Goal: Information Seeking & Learning: Learn about a topic

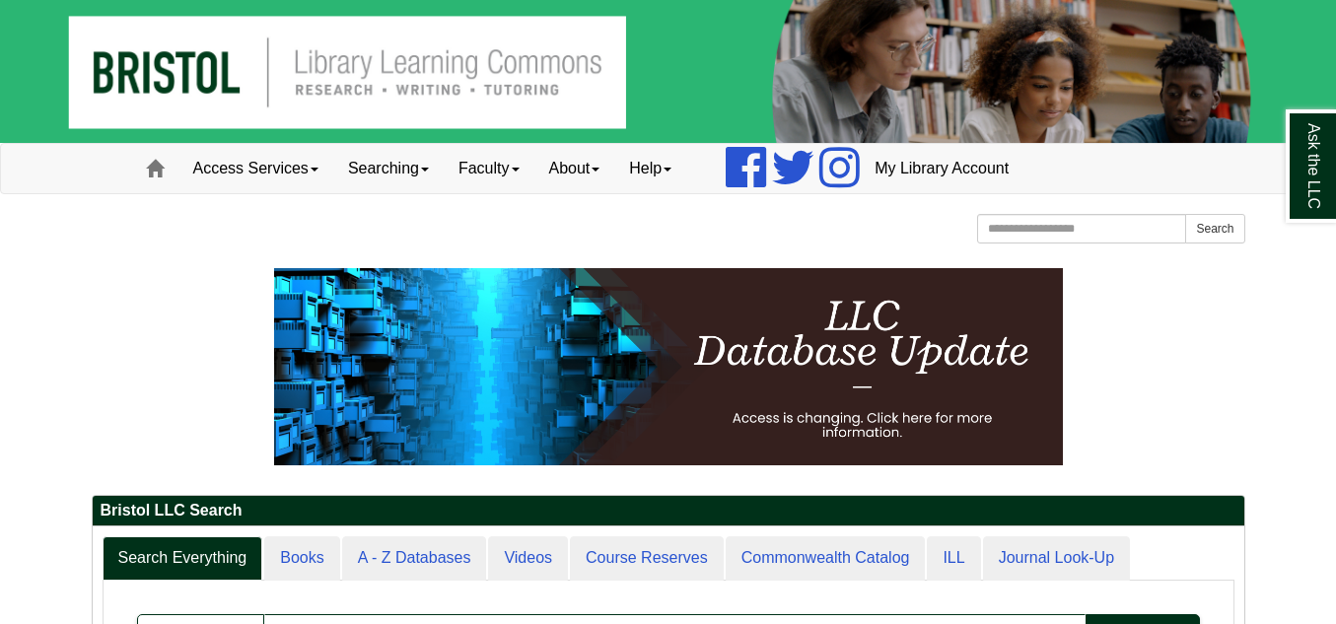
click at [527, 238] on div "[GEOGRAPHIC_DATA] [GEOGRAPHIC_DATA] Learning Commons Homepage Homepage Home Sea…" at bounding box center [669, 231] width 1154 height 35
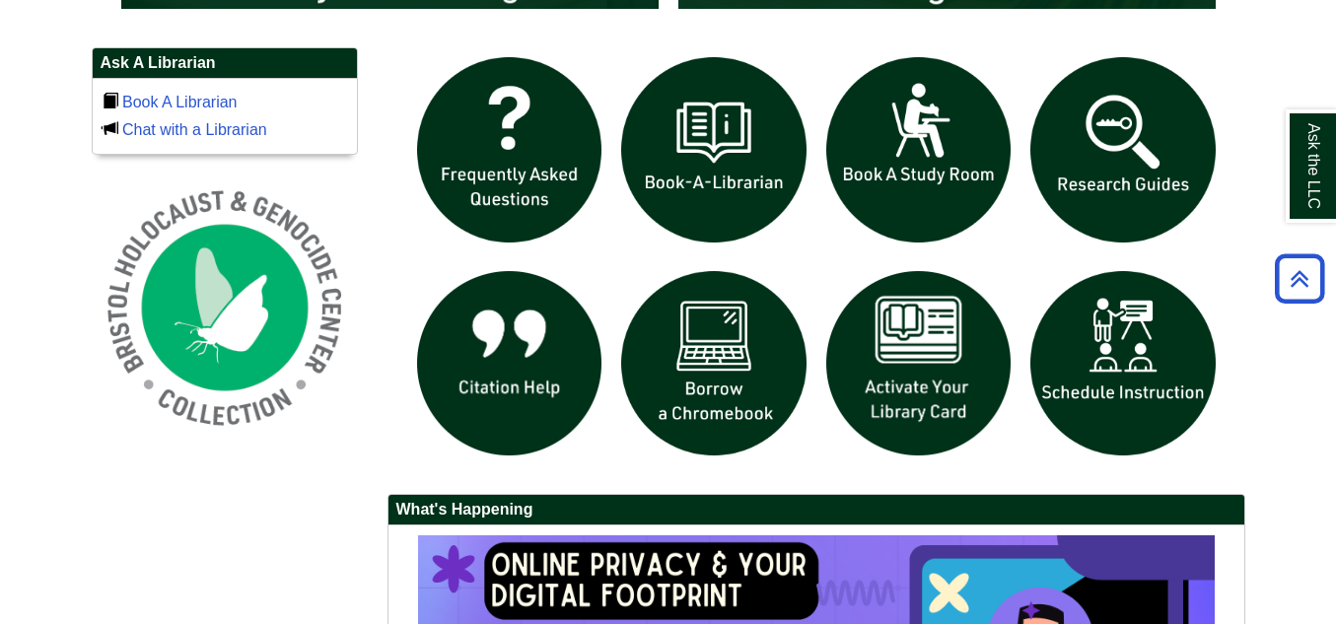
scroll to position [1341, 0]
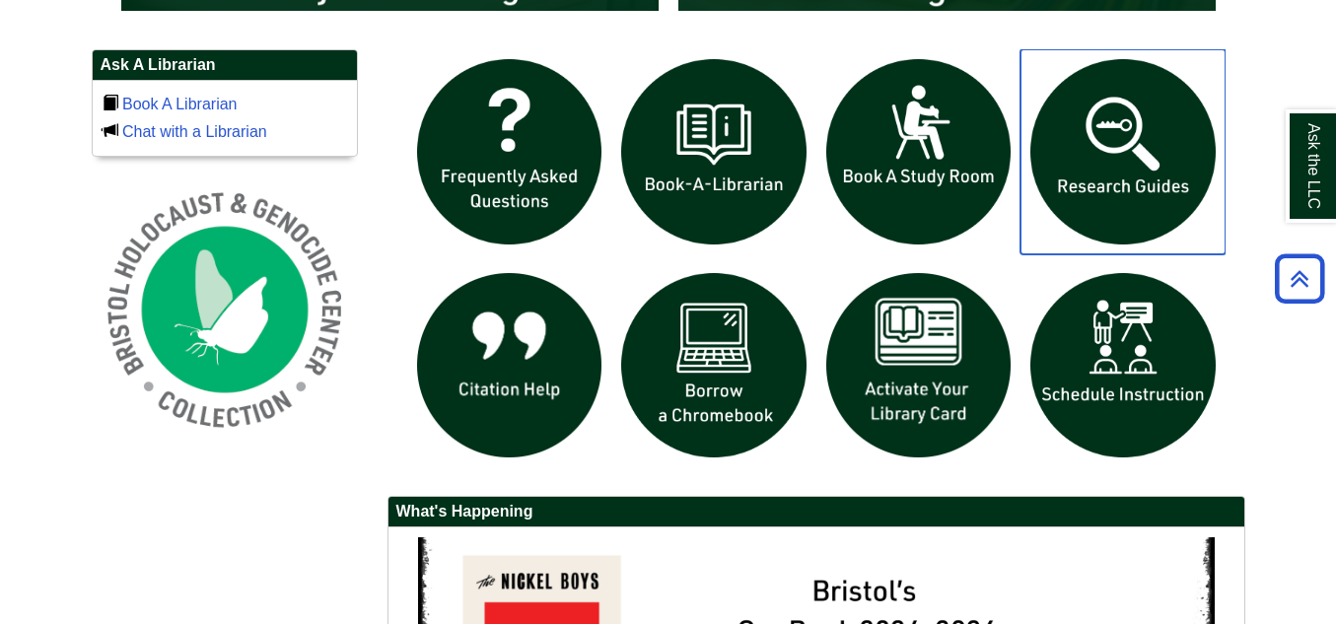
click at [1174, 116] on img "slideshow" at bounding box center [1123, 151] width 205 height 205
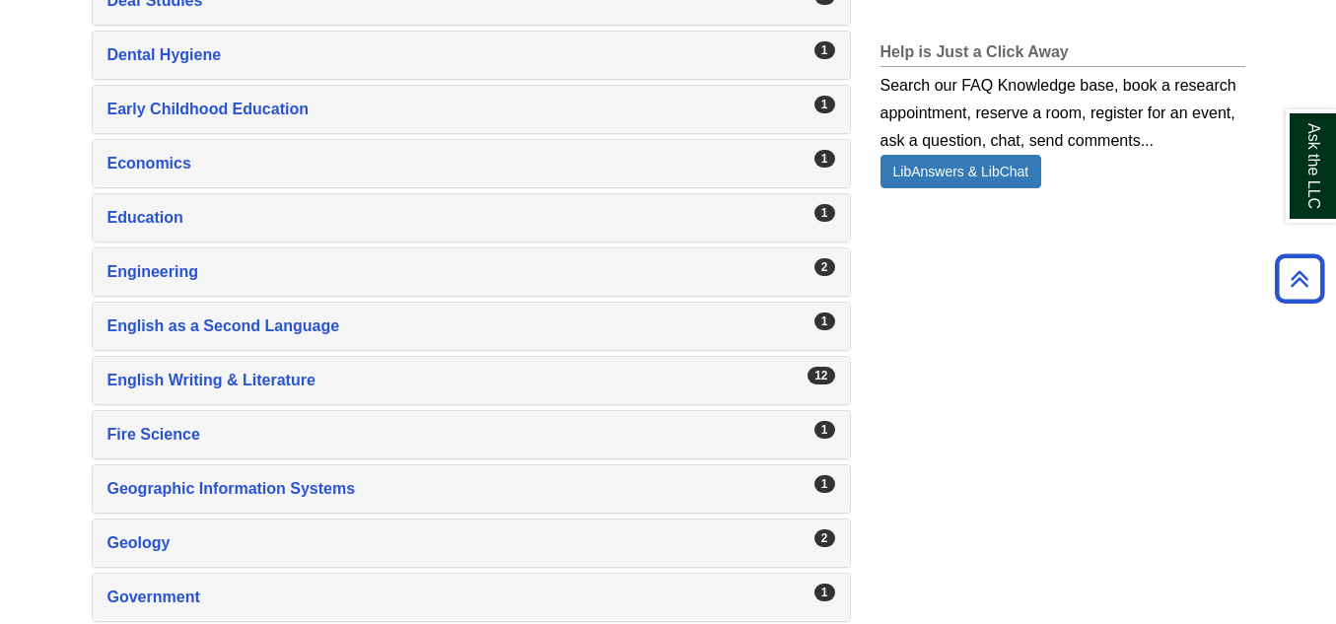
scroll to position [1499, 0]
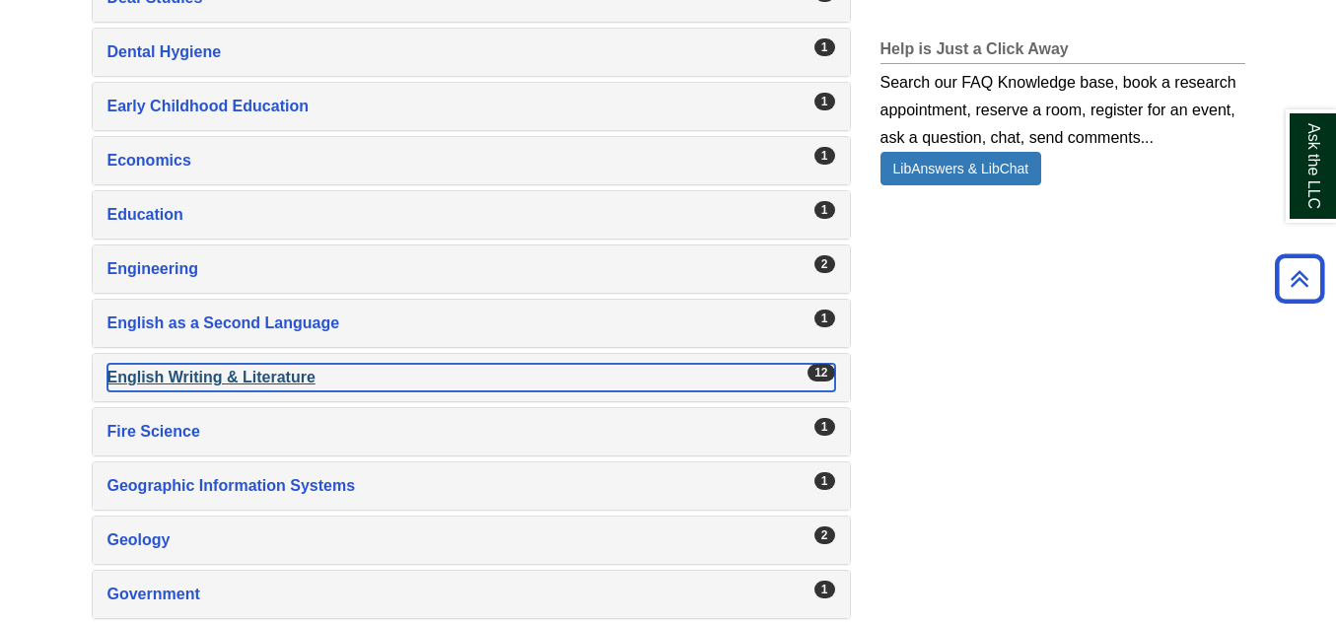
click at [199, 375] on div "English Writing & Literature , 12 guides" at bounding box center [472, 378] width 728 height 28
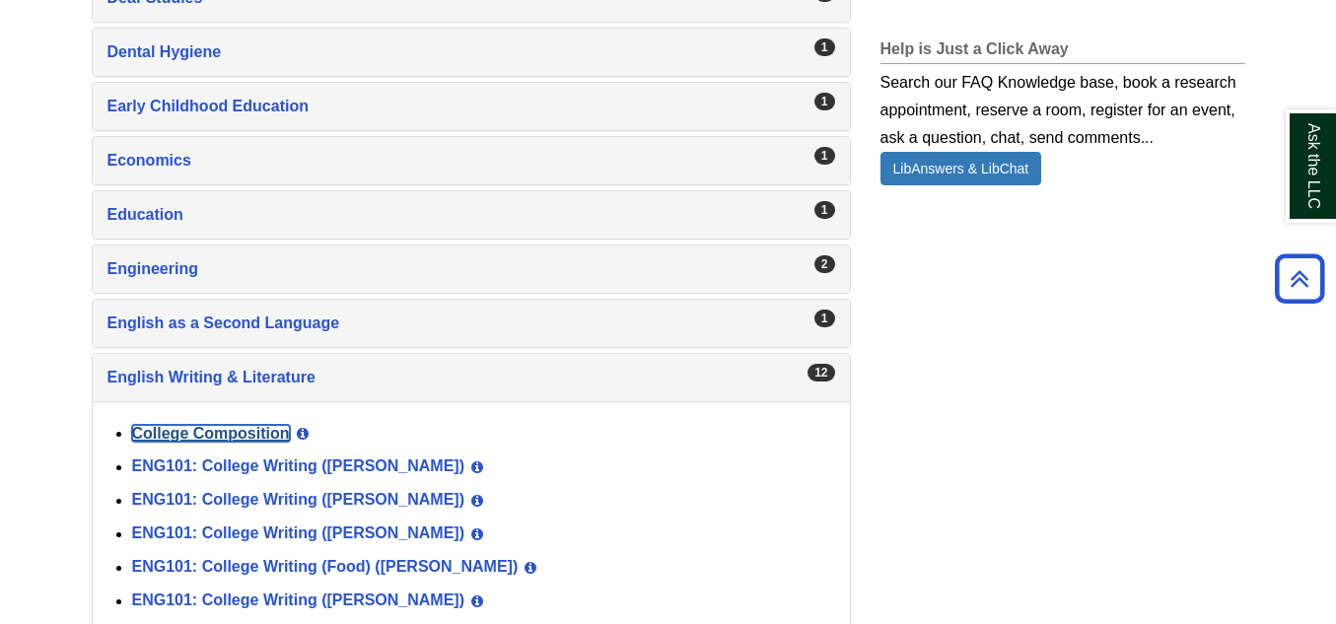
click at [208, 430] on link "College Composition" at bounding box center [211, 433] width 158 height 17
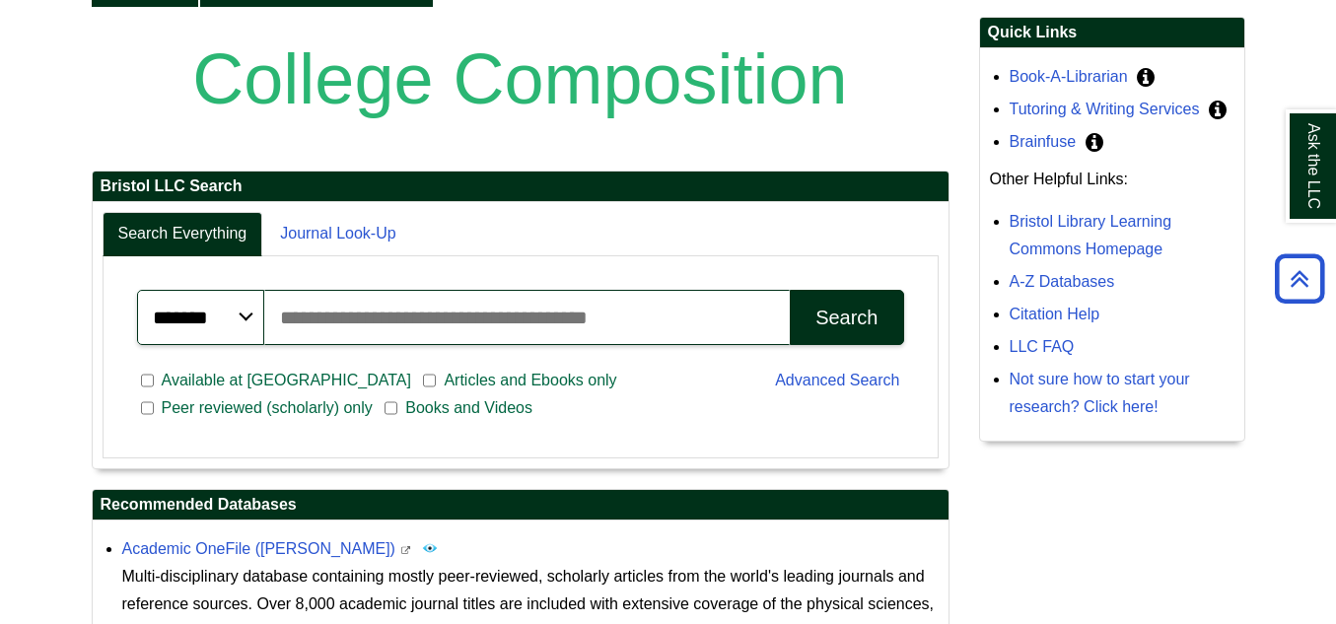
scroll to position [316, 0]
